Goal: Transaction & Acquisition: Book appointment/travel/reservation

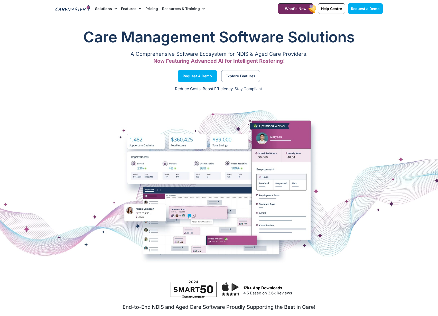
click at [152, 11] on link "Pricing" at bounding box center [151, 8] width 13 height 17
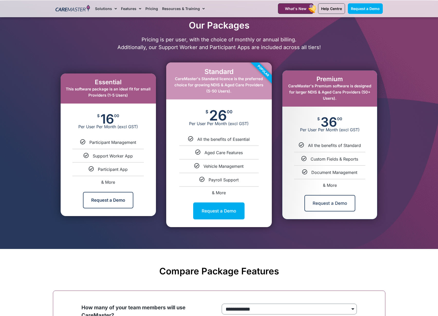
click at [108, 184] on span "& More" at bounding box center [108, 182] width 14 height 5
select select "***"
